Goal: Task Accomplishment & Management: Use online tool/utility

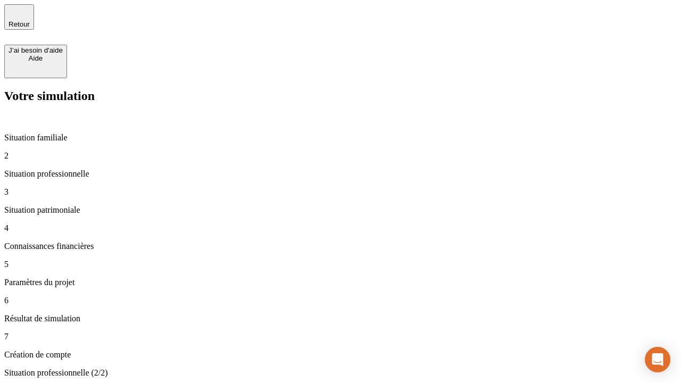
type input "30 000"
type input "1 000"
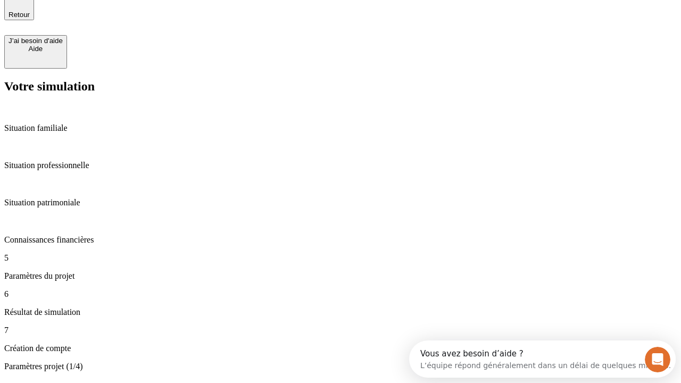
scroll to position [35, 0]
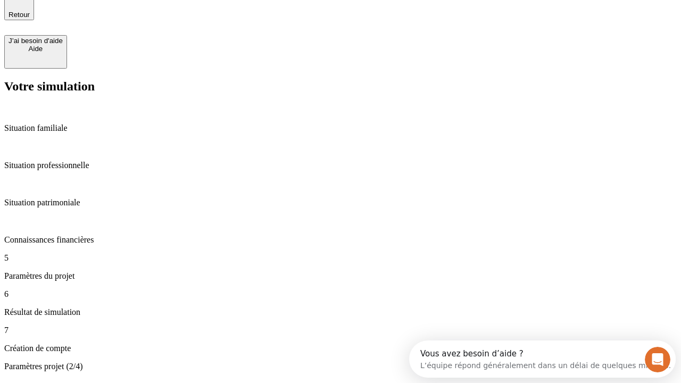
type input "40"
type input "64"
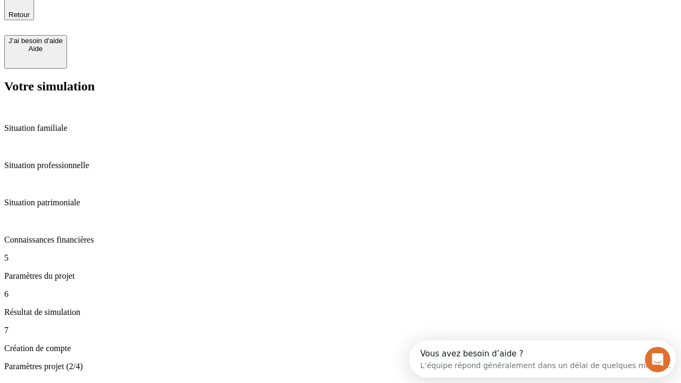
type input "200 000"
type input "640"
